Goal: Task Accomplishment & Management: Complete application form

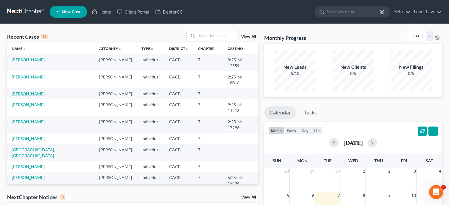
click at [30, 91] on link "[PERSON_NAME]" at bounding box center [28, 93] width 33 height 5
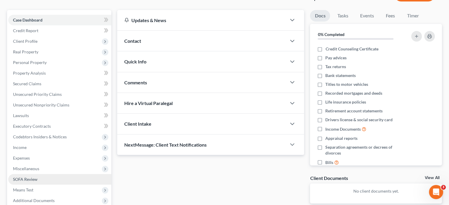
scroll to position [108, 0]
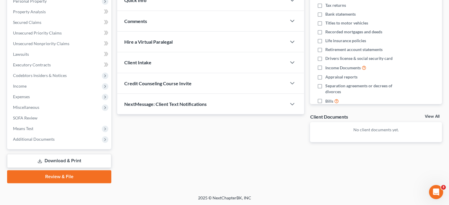
click at [48, 157] on link "Download & Print" at bounding box center [59, 161] width 104 height 14
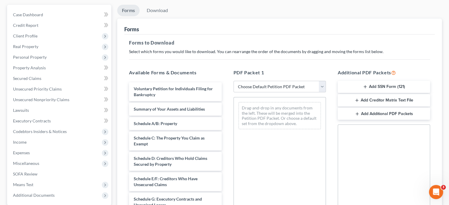
scroll to position [59, 0]
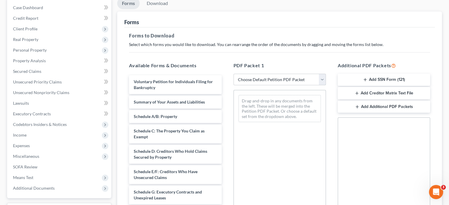
click at [261, 79] on select "Choose Default Petition PDF Packet Complete Bankruptcy Petition (all forms and …" at bounding box center [280, 80] width 92 height 12
select select "5"
click at [234, 74] on select "Choose Default Petition PDF Packet Complete Bankruptcy Petition (all forms and …" at bounding box center [280, 80] width 92 height 12
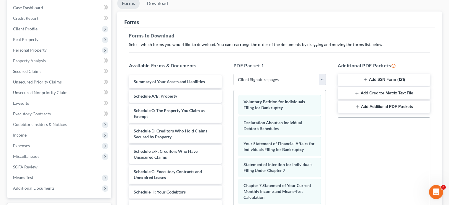
click at [407, 80] on button "Add SSN Form (121)" at bounding box center [384, 80] width 92 height 12
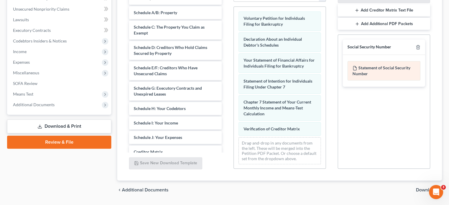
scroll to position [148, 0]
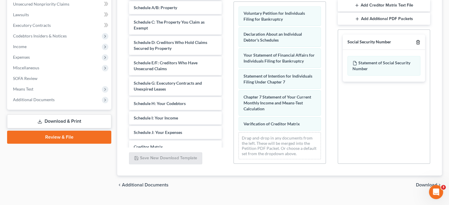
click at [417, 41] on icon "button" at bounding box center [418, 42] width 5 height 5
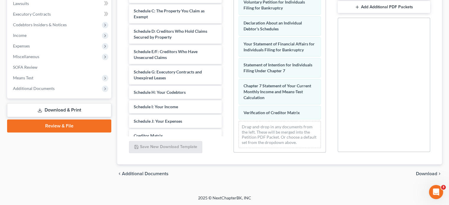
click at [423, 173] on span "Download" at bounding box center [426, 174] width 21 height 5
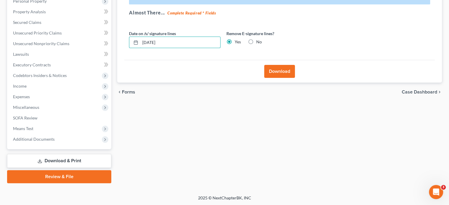
drag, startPoint x: 171, startPoint y: 47, endPoint x: 139, endPoint y: 51, distance: 32.4
click at [139, 51] on div "Date on /s/ signature lines [DATE] Remove E-signature lines? Yes No" at bounding box center [223, 41] width 195 height 23
drag, startPoint x: 278, startPoint y: 71, endPoint x: 275, endPoint y: 92, distance: 21.2
click at [278, 87] on ui-view "Forms Download Forms Forms to Download Select which forms you would like to dow…" at bounding box center [279, 25] width 325 height 153
click at [283, 68] on button "Download" at bounding box center [279, 71] width 31 height 13
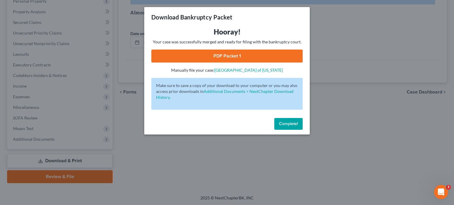
click at [219, 56] on link "PDF Packet 1" at bounding box center [226, 56] width 151 height 13
click at [290, 122] on span "Complete!" at bounding box center [288, 123] width 19 height 5
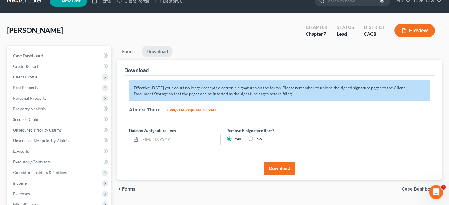
scroll to position [0, 0]
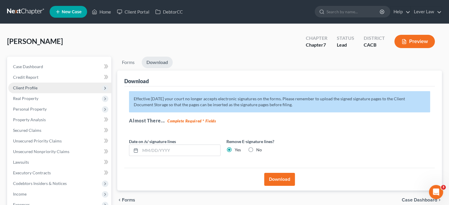
click at [41, 90] on span "Client Profile" at bounding box center [59, 88] width 103 height 11
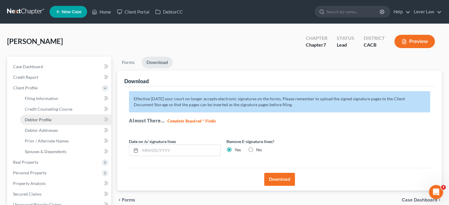
click at [46, 121] on span "Debtor Profile" at bounding box center [38, 119] width 27 height 5
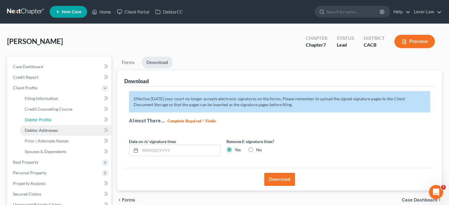
select select "0"
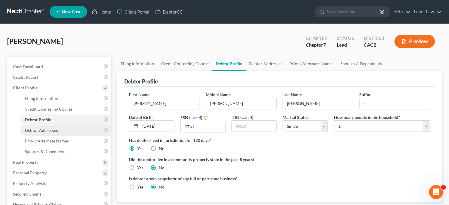
click at [46, 127] on link "Debtor Addresses" at bounding box center [65, 130] width 91 height 11
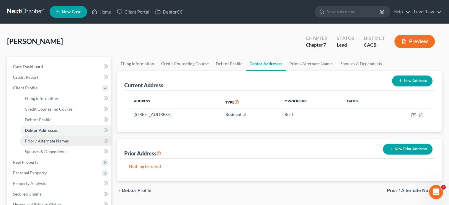
scroll to position [89, 0]
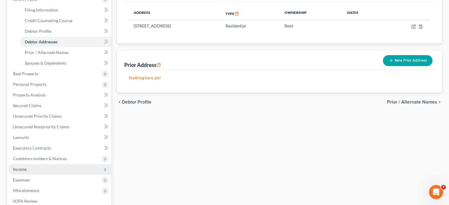
click at [24, 166] on span "Income" at bounding box center [59, 169] width 103 height 11
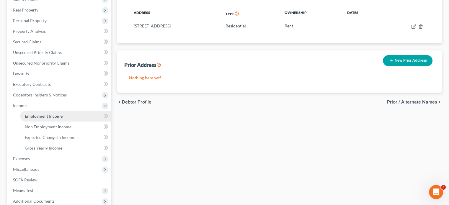
click at [46, 118] on span "Employment Income" at bounding box center [44, 116] width 38 height 5
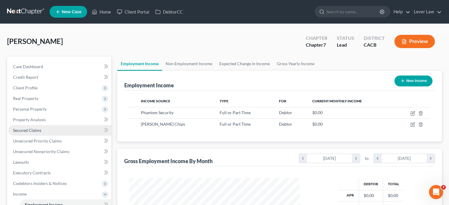
scroll to position [105, 182]
click at [246, 51] on div "[PERSON_NAME] Upgraded Chapter Chapter 7 Status Lead District CACB Preview" at bounding box center [224, 44] width 435 height 26
click at [251, 85] on div "Employment Income New Income" at bounding box center [279, 81] width 311 height 20
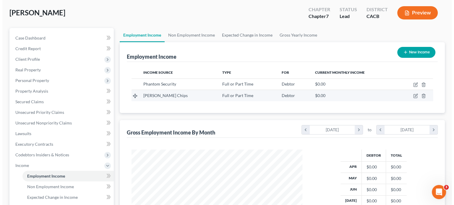
scroll to position [30, 0]
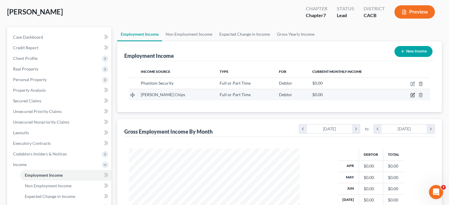
click at [412, 95] on icon "button" at bounding box center [413, 94] width 3 height 3
select select "0"
select select "4"
select select "2"
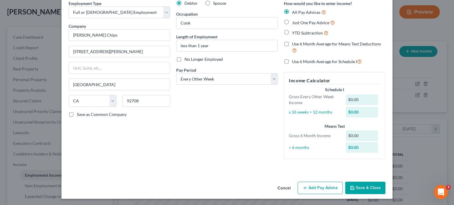
scroll to position [27, 0]
click at [321, 186] on button "Add Pay Advice" at bounding box center [320, 188] width 45 height 12
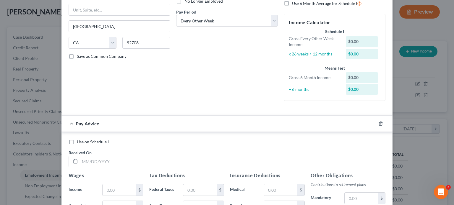
scroll to position [86, 0]
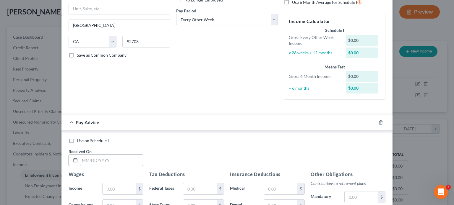
click at [103, 161] on input "text" at bounding box center [111, 160] width 63 height 11
type input "[DATE]"
click at [129, 192] on input "text" at bounding box center [119, 188] width 33 height 11
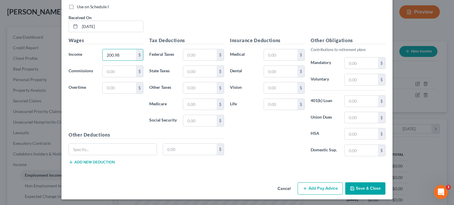
type input "200.98"
drag, startPoint x: 312, startPoint y: 190, endPoint x: 306, endPoint y: 189, distance: 5.6
click at [312, 190] on button "Add Pay Advice" at bounding box center [320, 189] width 45 height 12
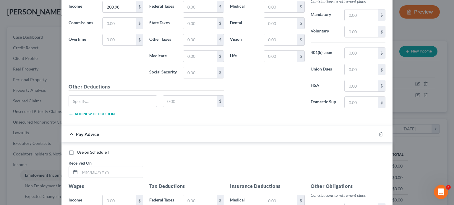
scroll to position [280, 0]
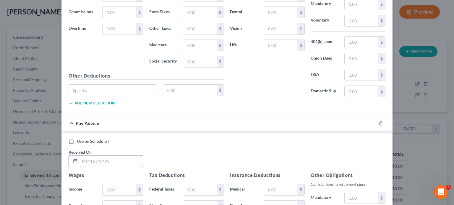
click at [99, 162] on input "text" at bounding box center [111, 161] width 63 height 11
type input "[DATE]"
click at [119, 188] on input "text" at bounding box center [119, 189] width 33 height 11
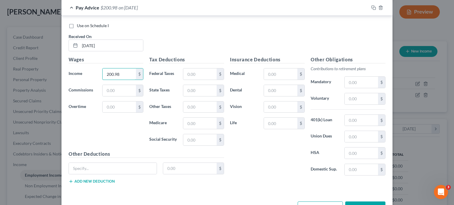
scroll to position [398, 0]
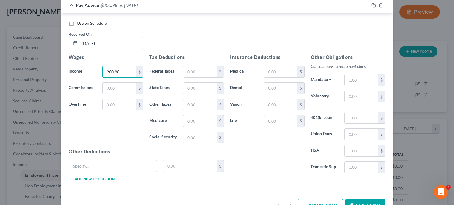
type input "200.98"
click at [310, 199] on button "Add Pay Advice" at bounding box center [320, 205] width 45 height 12
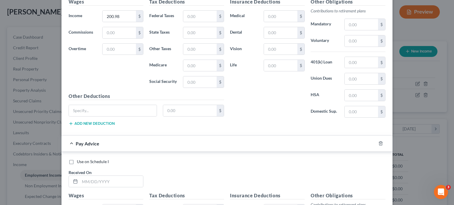
scroll to position [457, 0]
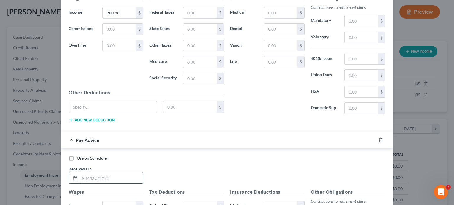
click at [119, 173] on input "text" at bounding box center [111, 178] width 63 height 11
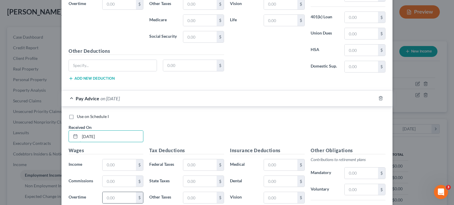
scroll to position [516, 0]
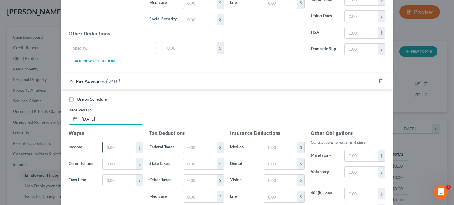
type input "[DATE]"
click at [108, 150] on input "text" at bounding box center [119, 147] width 33 height 11
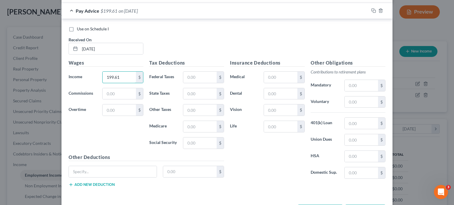
scroll to position [606, 0]
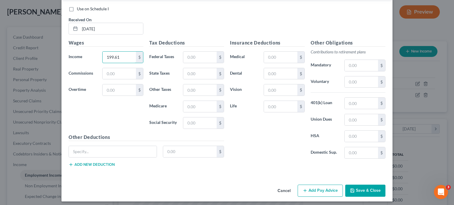
type input "199.61"
click at [310, 188] on button "Add Pay Advice" at bounding box center [320, 191] width 45 height 12
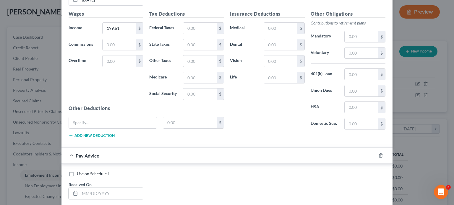
scroll to position [636, 0]
click at [123, 189] on input "text" at bounding box center [111, 193] width 63 height 11
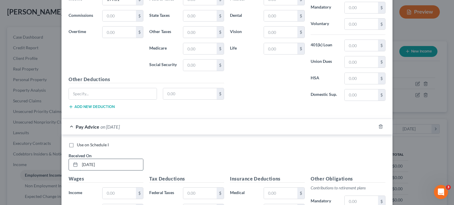
scroll to position [665, 0]
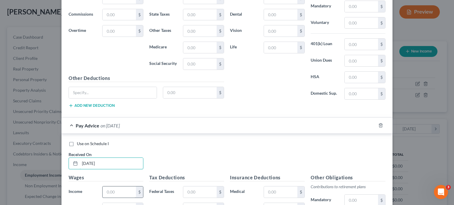
type input "[DATE]"
click at [121, 189] on input "text" at bounding box center [119, 192] width 33 height 11
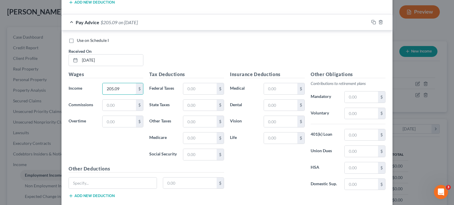
scroll to position [800, 0]
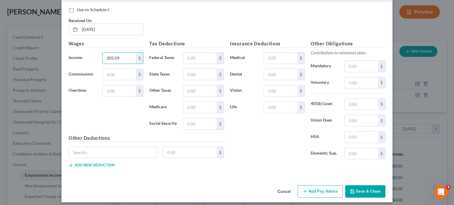
type input "205.09"
click at [310, 186] on button "Add Pay Advice" at bounding box center [320, 192] width 45 height 12
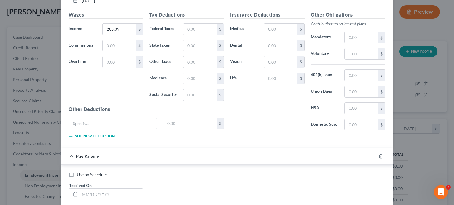
scroll to position [829, 0]
click at [87, 189] on input "text" at bounding box center [111, 194] width 63 height 11
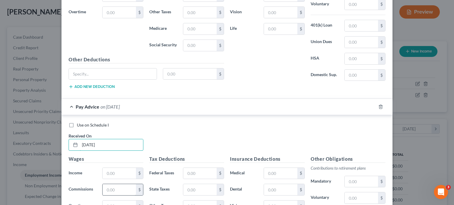
scroll to position [888, 0]
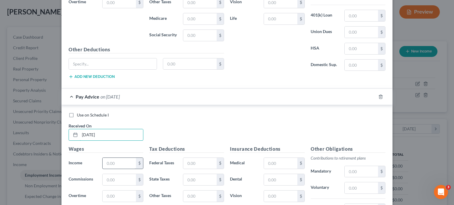
type input "[DATE]"
click at [112, 161] on input "text" at bounding box center [119, 163] width 33 height 11
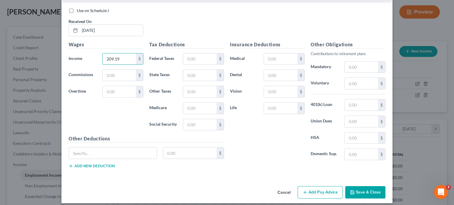
type input "209.19"
click at [319, 190] on button "Add Pay Advice" at bounding box center [320, 192] width 45 height 12
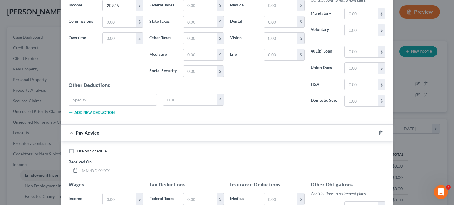
scroll to position [1052, 0]
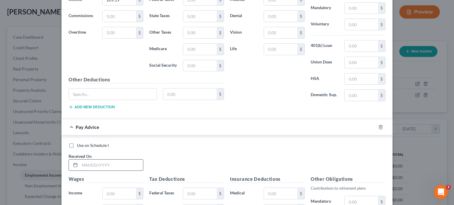
click at [86, 163] on input "text" at bounding box center [111, 165] width 63 height 11
type input "[DATE]"
click at [125, 188] on input "text" at bounding box center [119, 193] width 33 height 11
type input "207.81"
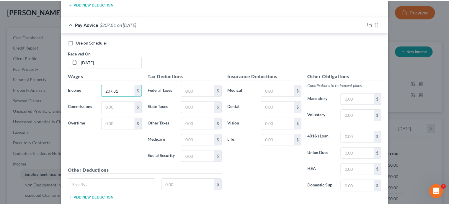
scroll to position [1170, 0]
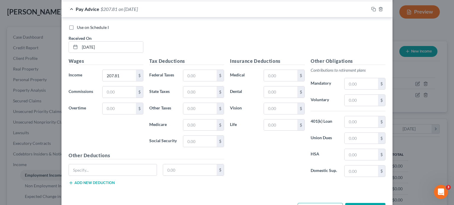
click at [350, 205] on icon "button" at bounding box center [352, 209] width 5 height 5
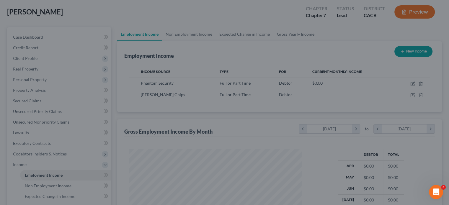
scroll to position [295353, 295275]
